Goal: Task Accomplishment & Management: Use online tool/utility

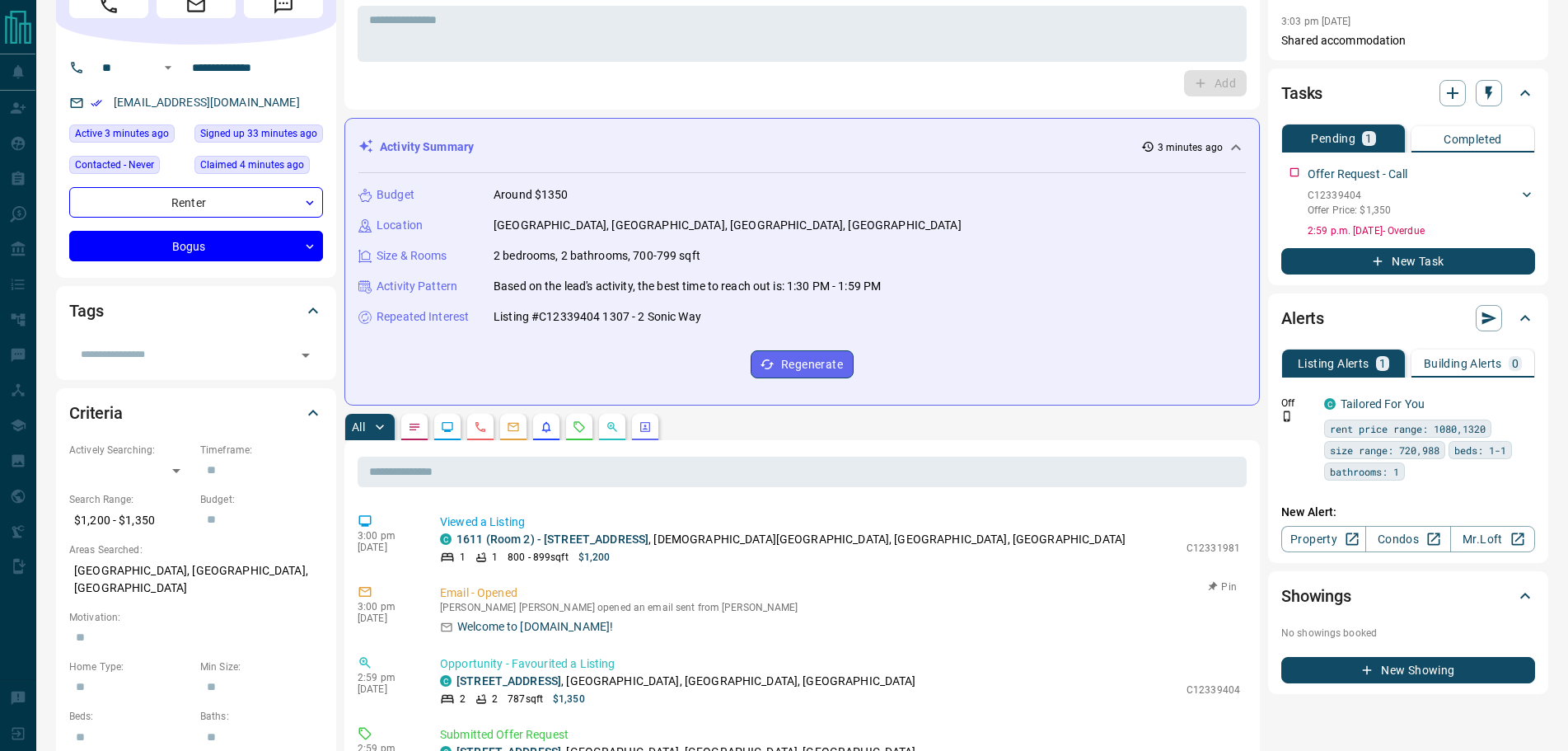
scroll to position [248, 0]
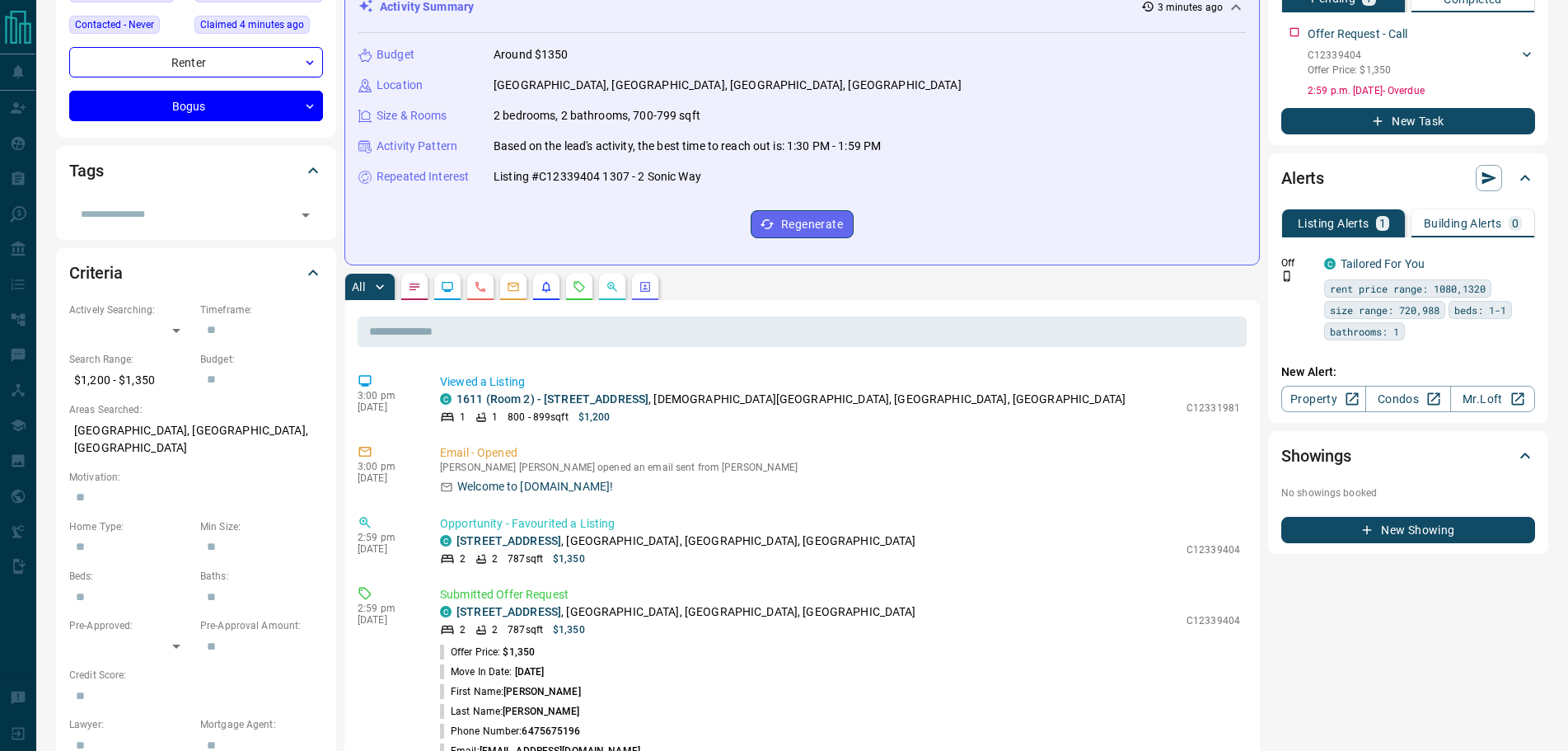
click at [419, 285] on icon "Notes" at bounding box center [415, 287] width 10 height 7
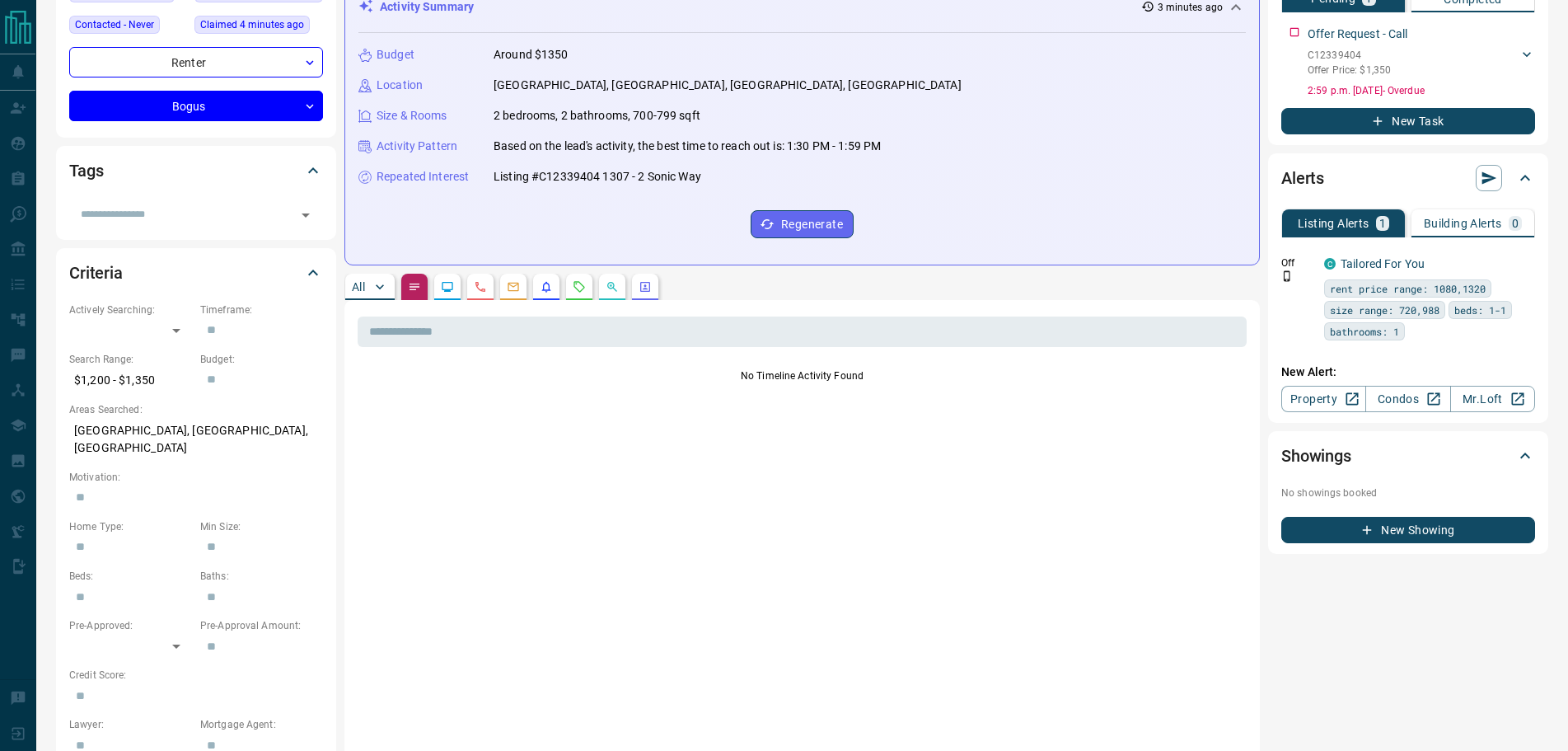
click at [368, 286] on button "All" at bounding box center [370, 286] width 50 height 26
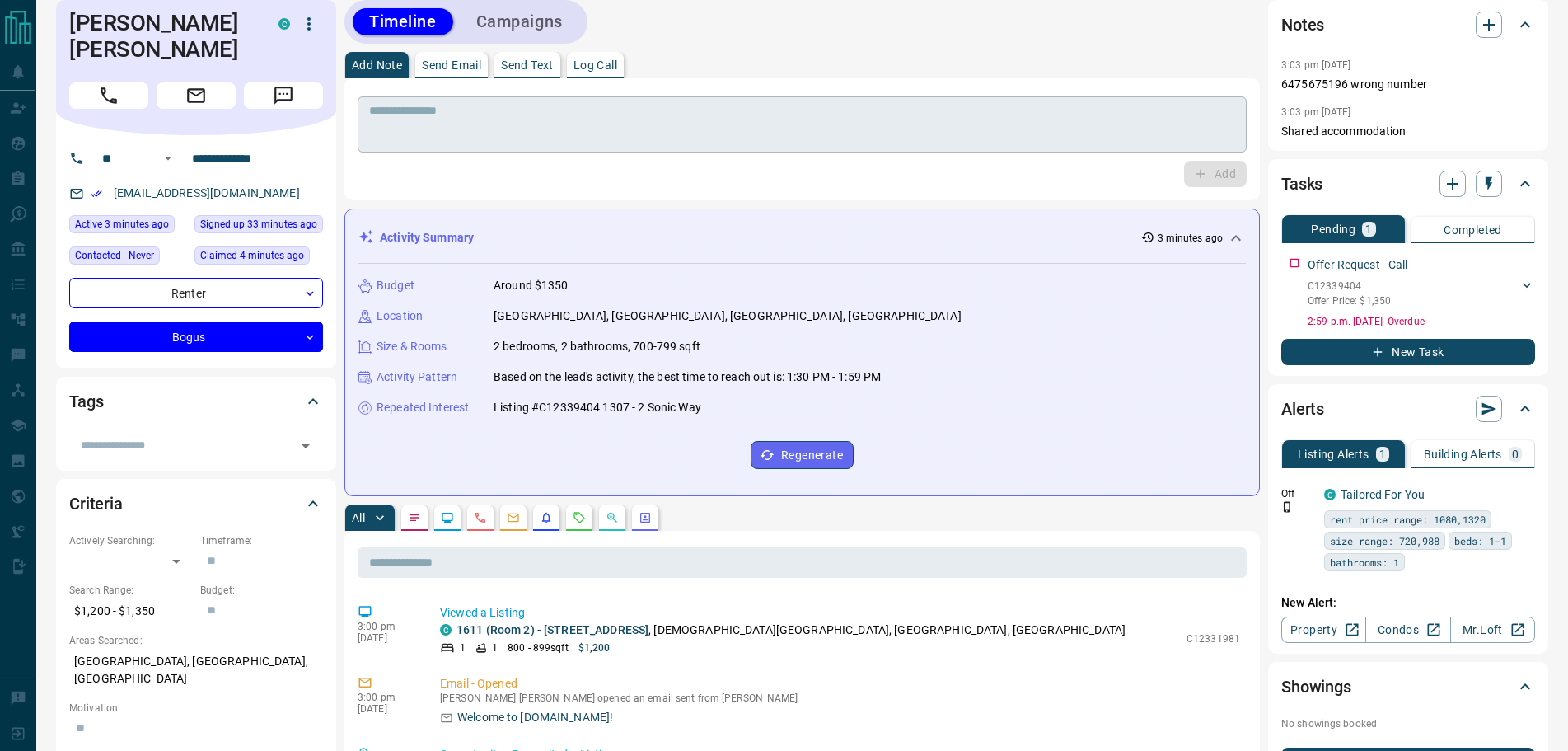
scroll to position [0, 0]
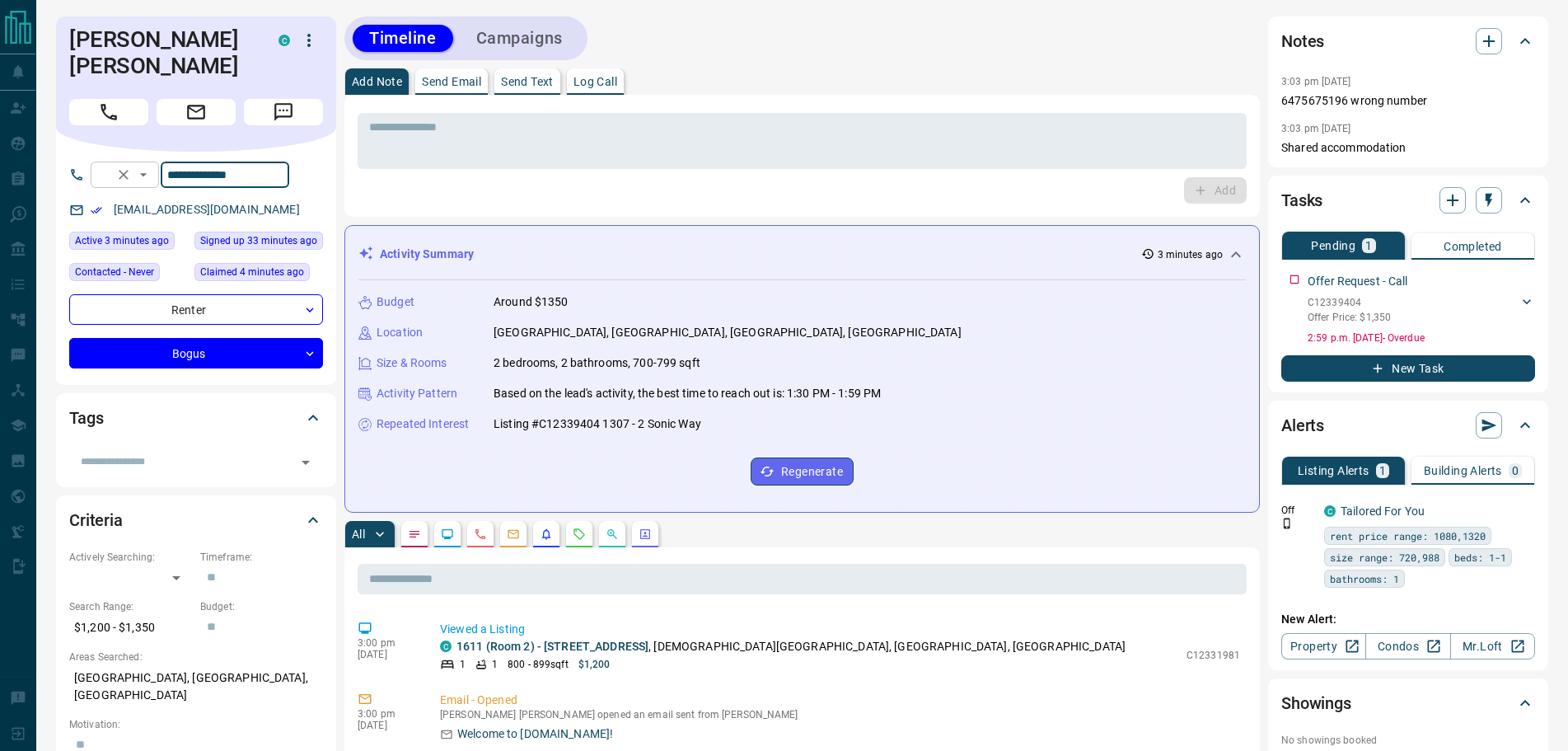
drag, startPoint x: 283, startPoint y: 152, endPoint x: 178, endPoint y: 147, distance: 105.1
click at [178, 161] on div "**********" at bounding box center [189, 174] width 199 height 26
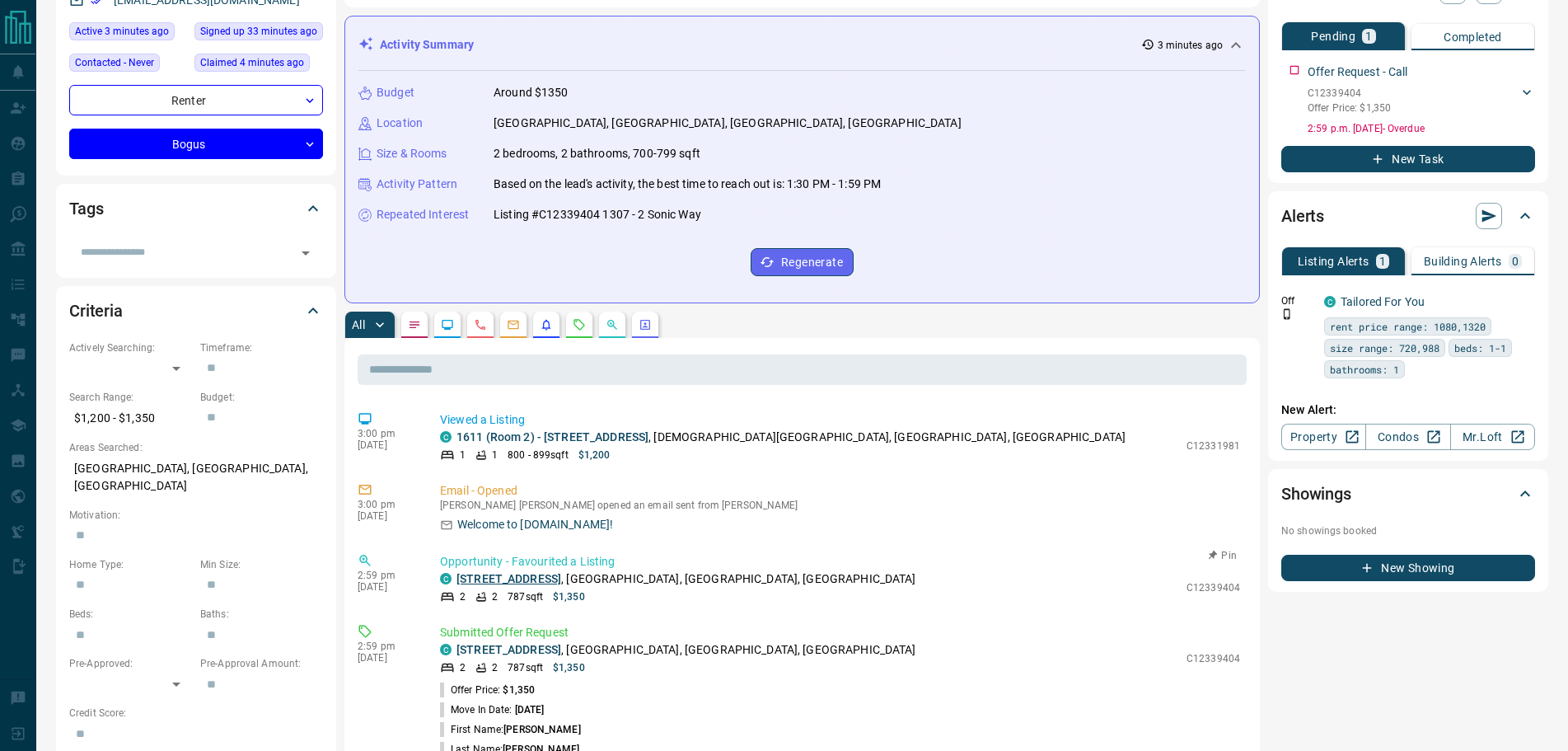
scroll to position [329, 0]
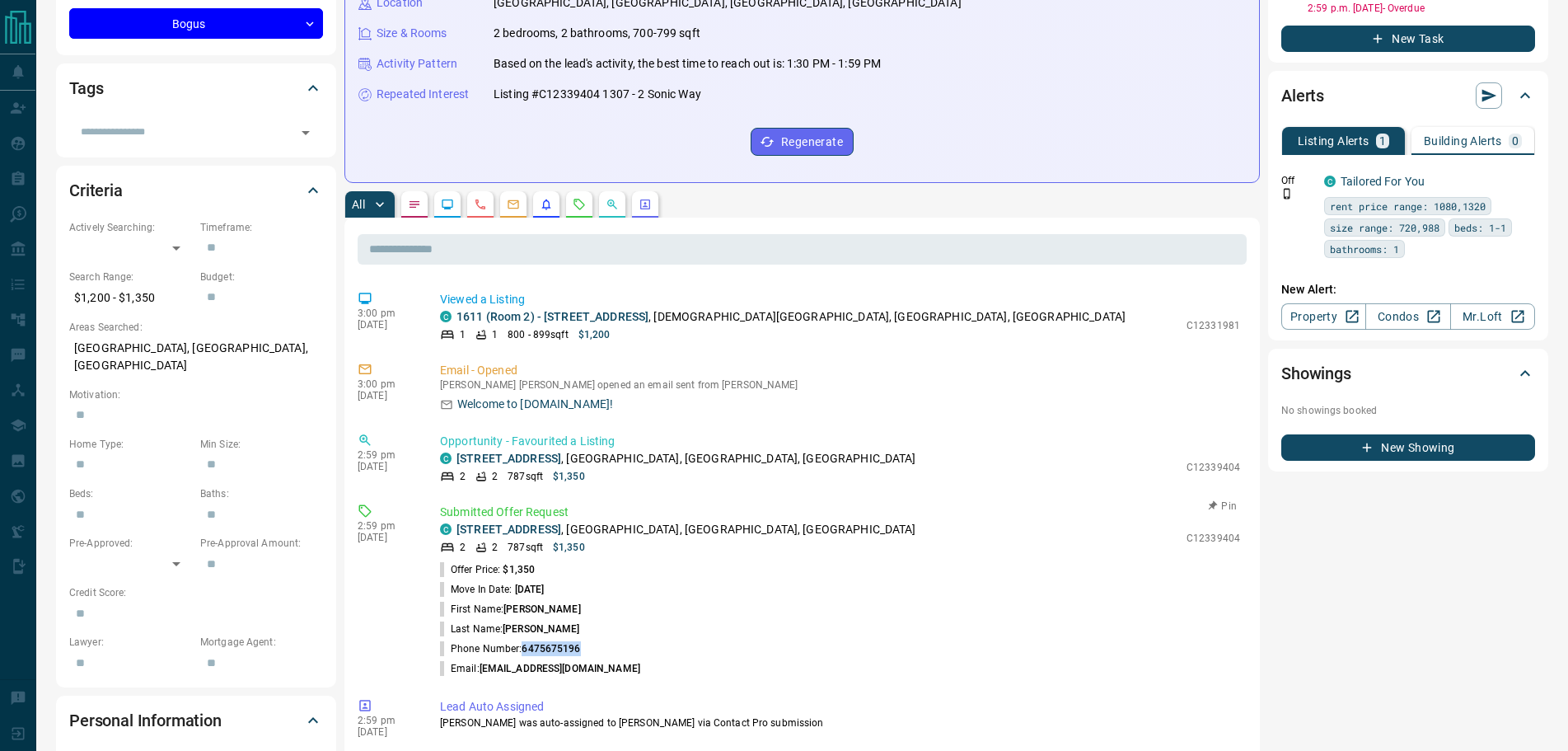
drag, startPoint x: 586, startPoint y: 643, endPoint x: 535, endPoint y: 650, distance: 51.5
click at [524, 650] on li "Phone Number: [PHONE_NUMBER]" at bounding box center [840, 648] width 800 height 19
copy span "6475675196"
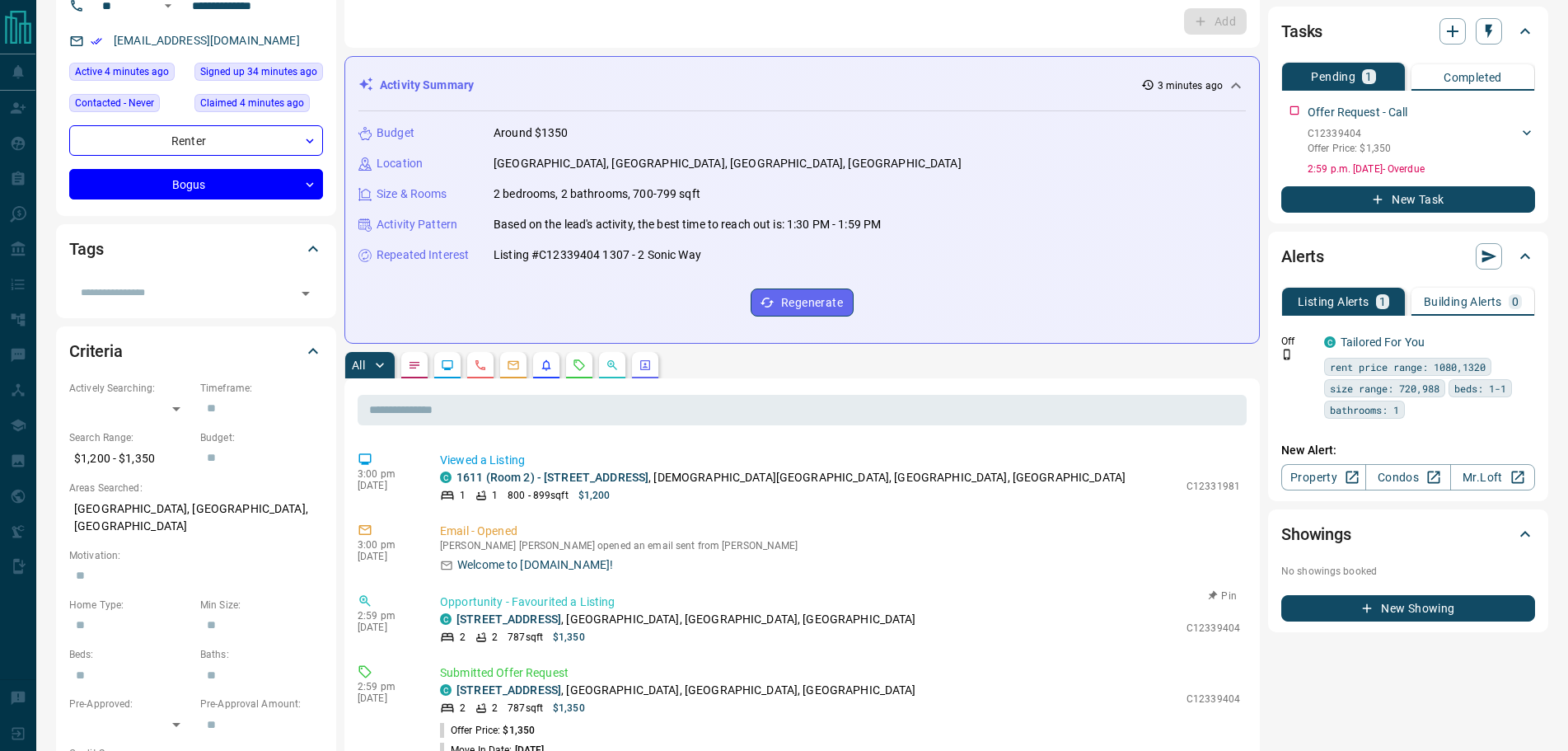
scroll to position [0, 0]
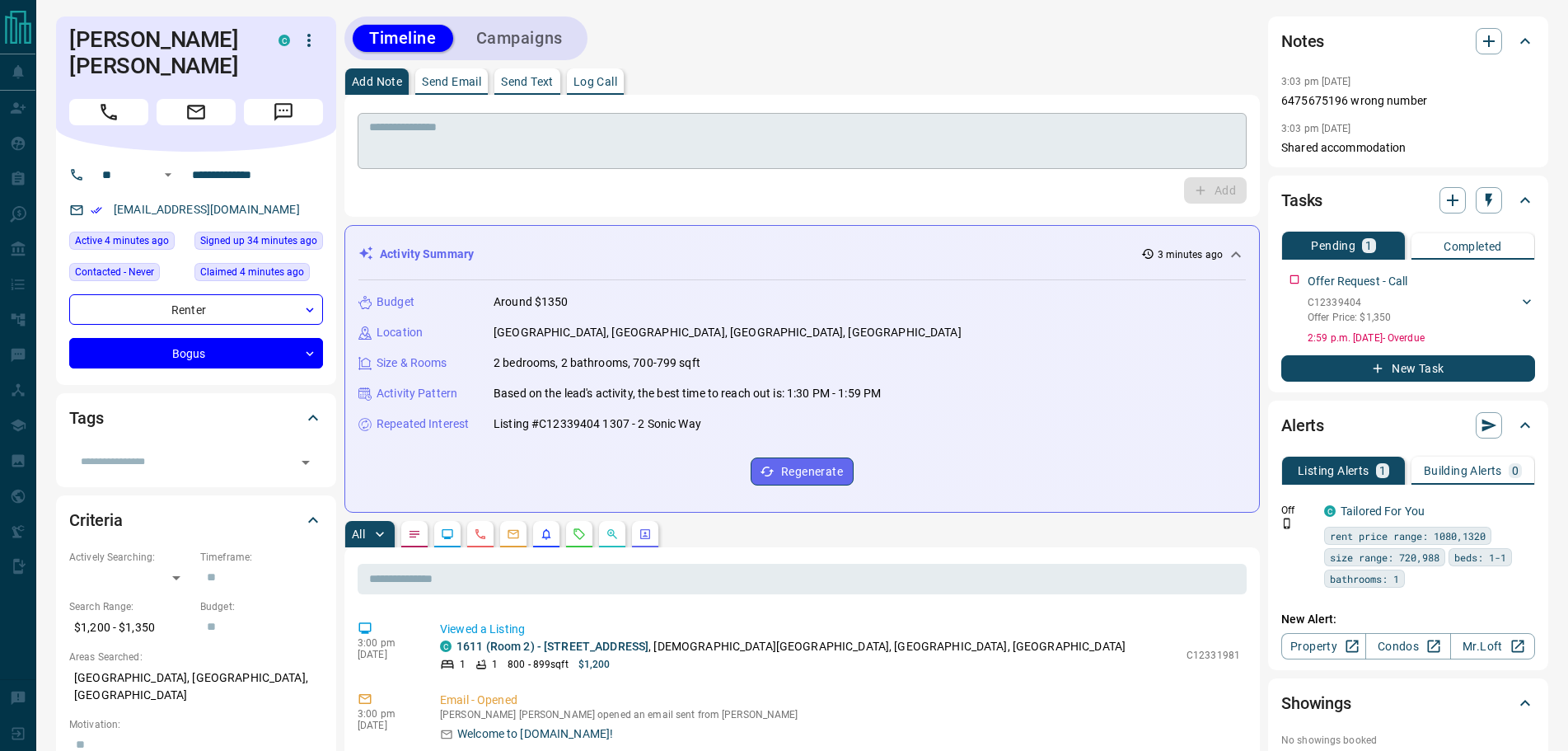
click at [474, 140] on textarea at bounding box center [802, 141] width 866 height 42
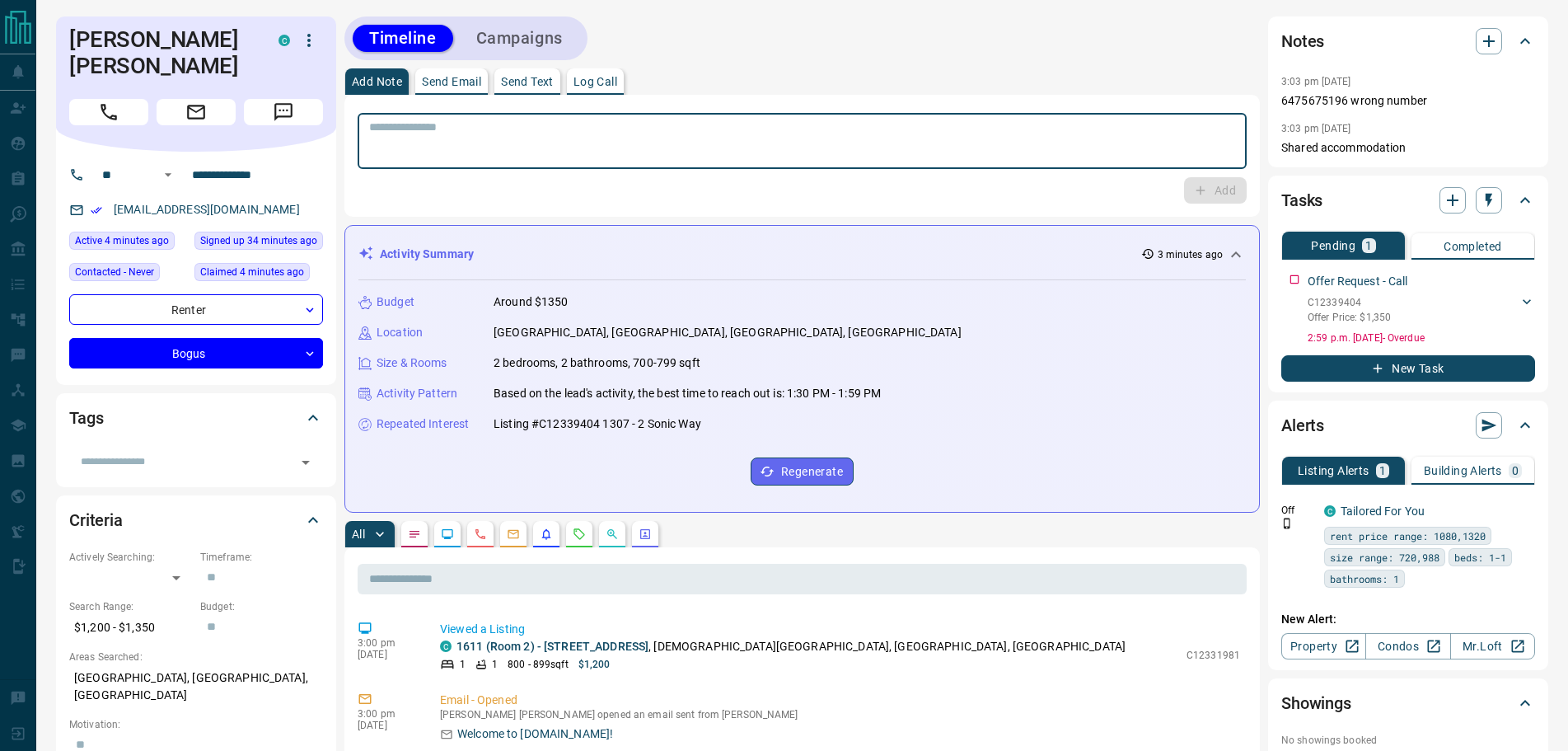
paste textarea "**********"
type textarea "**********"
click at [1199, 185] on icon "button" at bounding box center [1200, 191] width 15 height 15
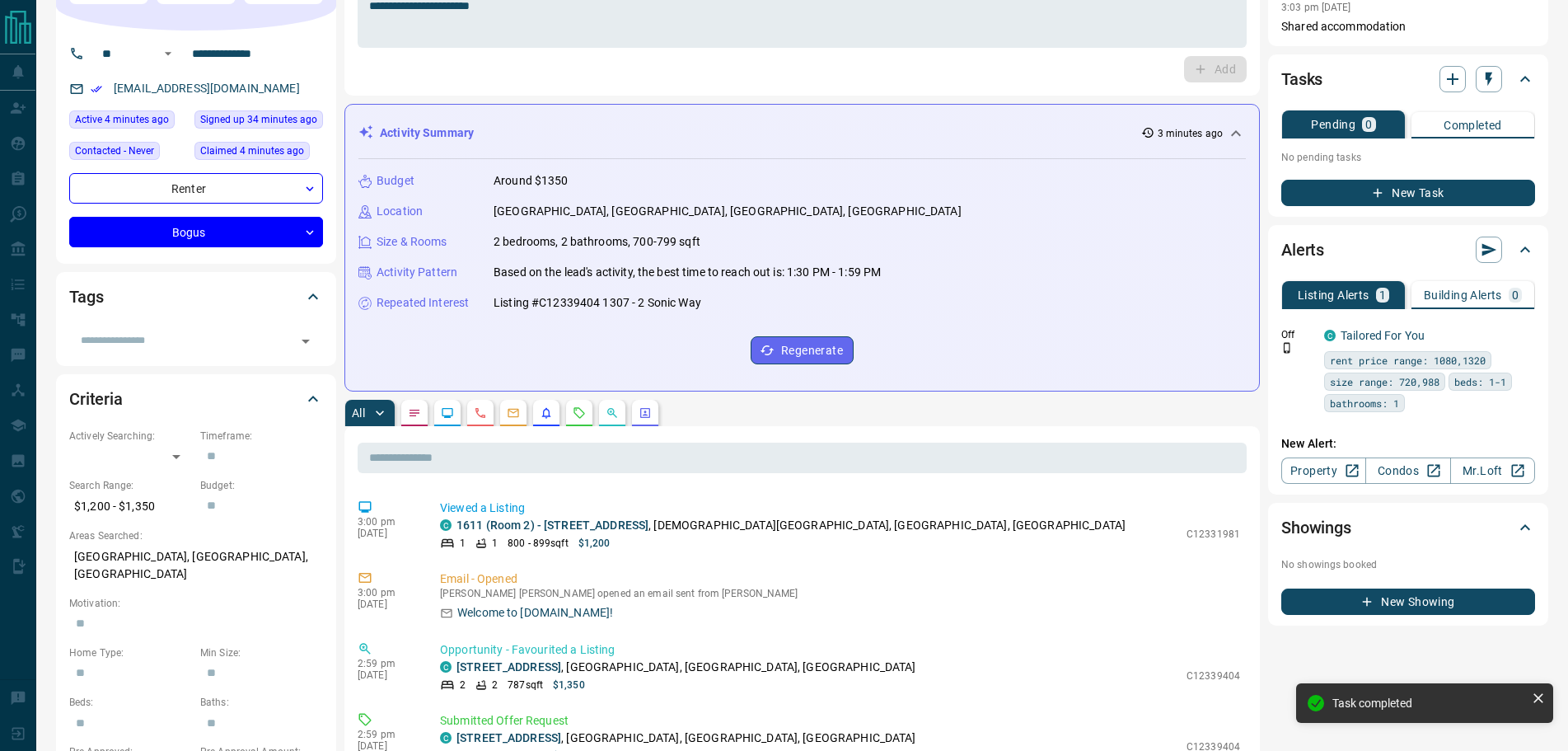
scroll to position [248, 0]
